Goal: Task Accomplishment & Management: Complete application form

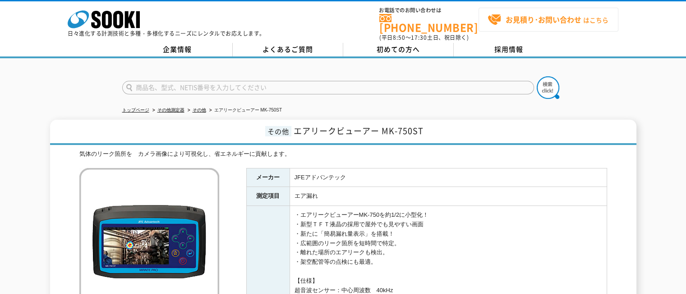
click at [557, 18] on strong "お見積り･お問い合わせ" at bounding box center [544, 19] width 76 height 11
click at [563, 17] on strong "お見積り･お問い合わせ" at bounding box center [544, 19] width 76 height 11
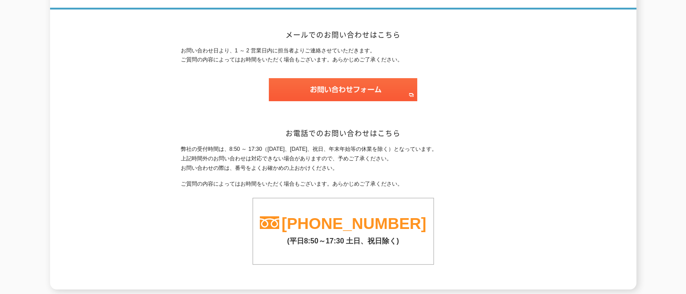
scroll to position [117, 0]
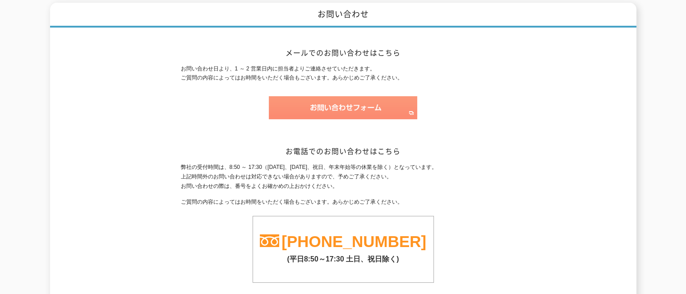
click at [339, 96] on img at bounding box center [343, 107] width 148 height 23
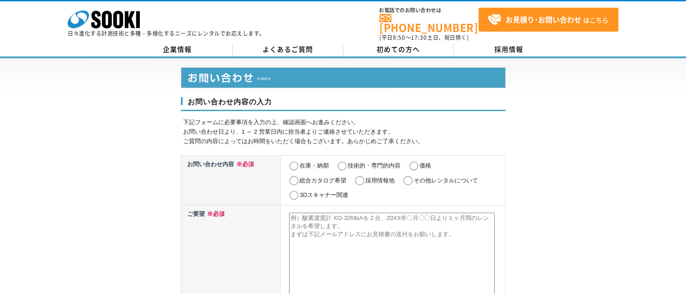
click at [416, 162] on input "価格" at bounding box center [413, 166] width 11 height 9
radio input "true"
